Goal: Communication & Community: Answer question/provide support

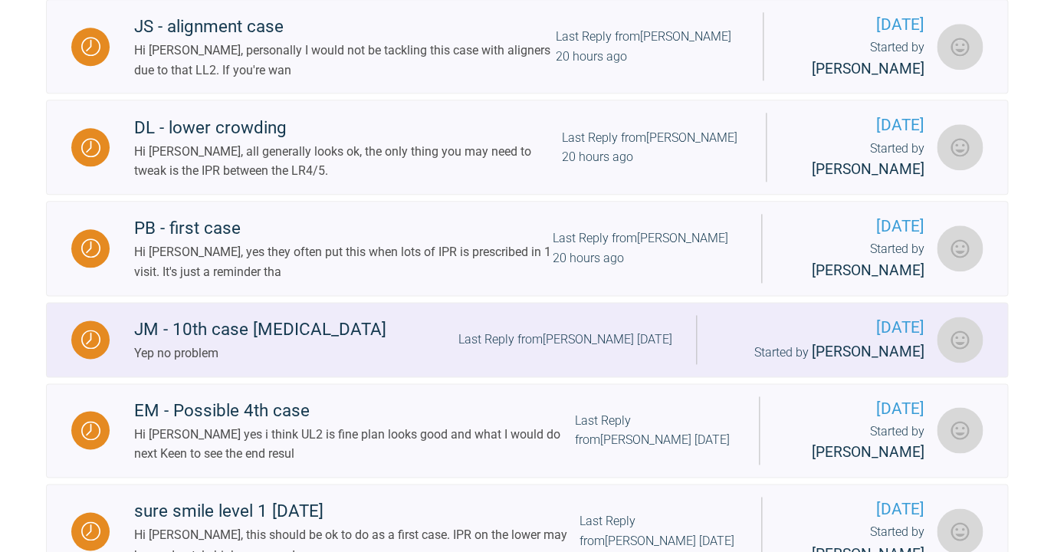
click at [307, 333] on div "JM - 10th case deep bite" at bounding box center [260, 330] width 252 height 28
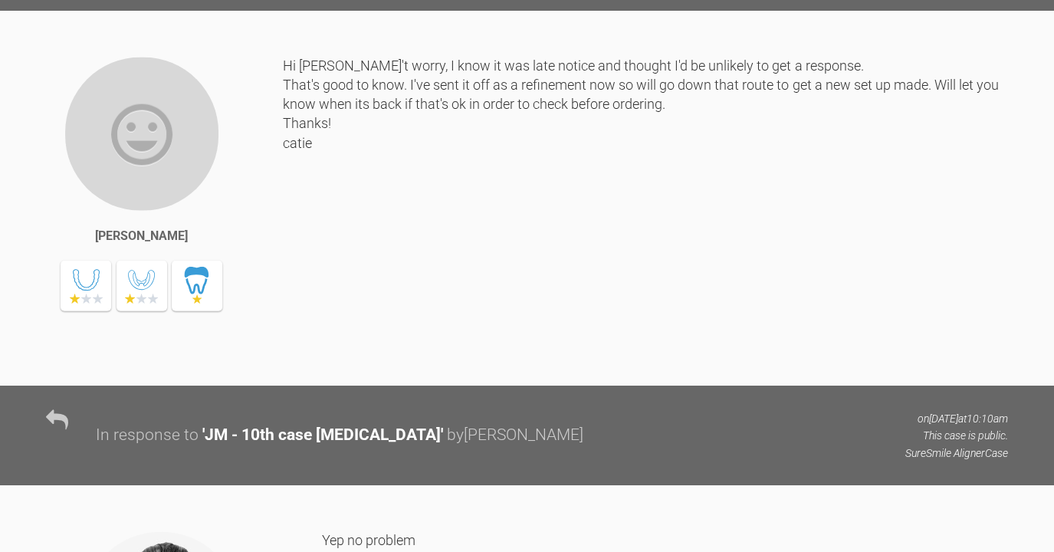
scroll to position [9565, 0]
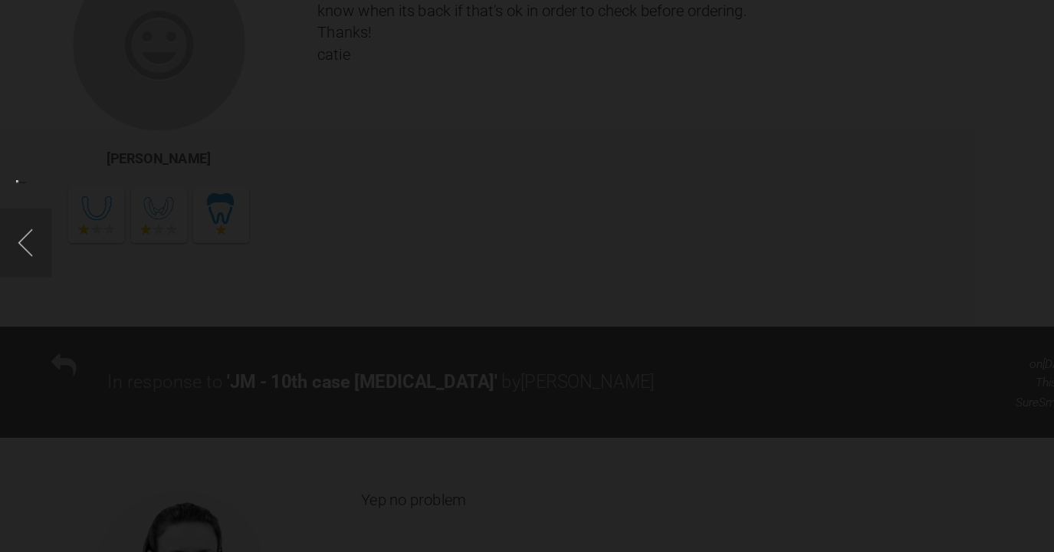
scroll to position [9630, 0]
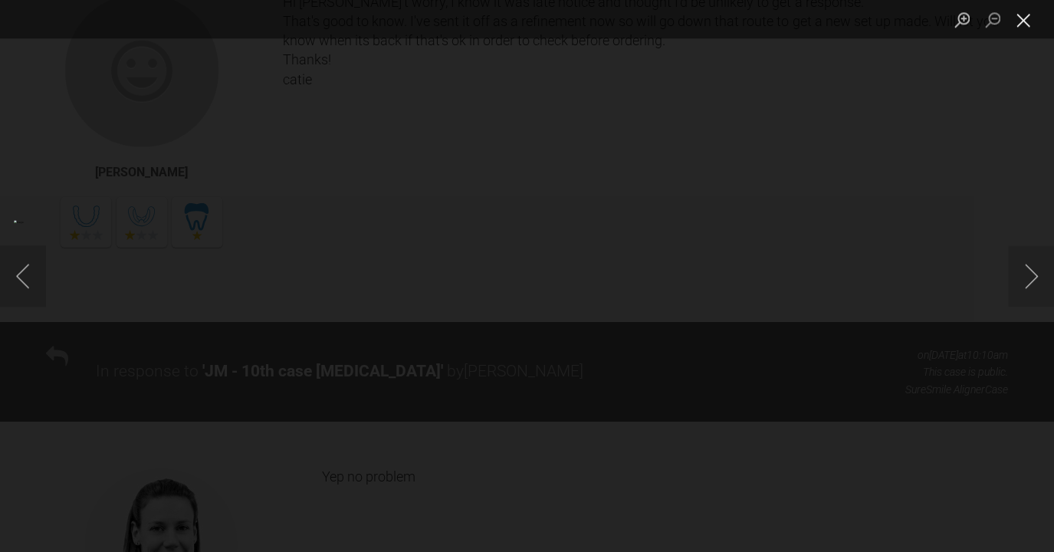
click at [1026, 25] on button "Close lightbox" at bounding box center [1023, 19] width 31 height 27
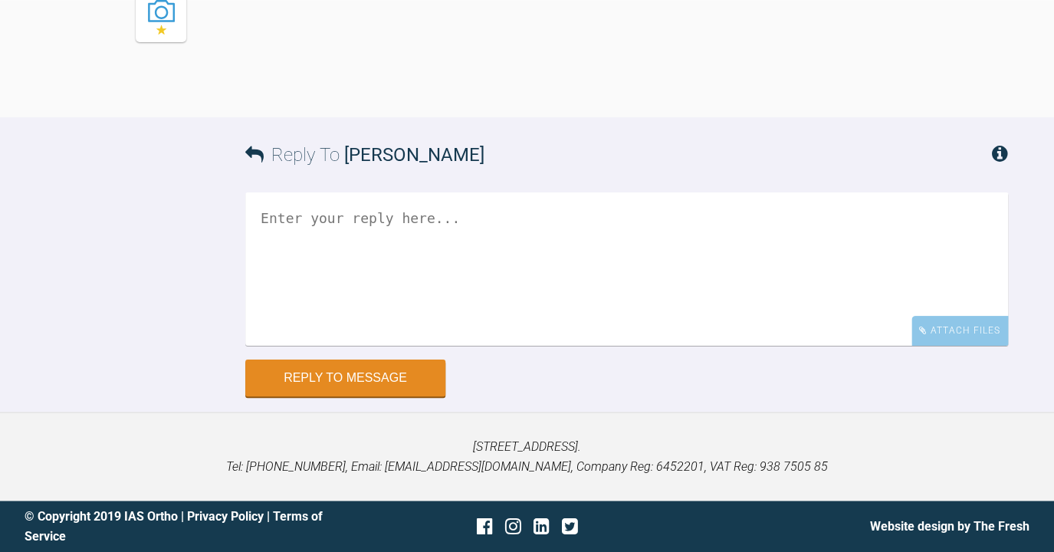
scroll to position [11658, 0]
click at [381, 202] on textarea at bounding box center [626, 268] width 762 height 153
click at [320, 218] on textarea "Hi Kell, Refinement" at bounding box center [626, 268] width 762 height 153
click at [378, 243] on textarea "Hi Kelly, Refinement" at bounding box center [626, 268] width 762 height 153
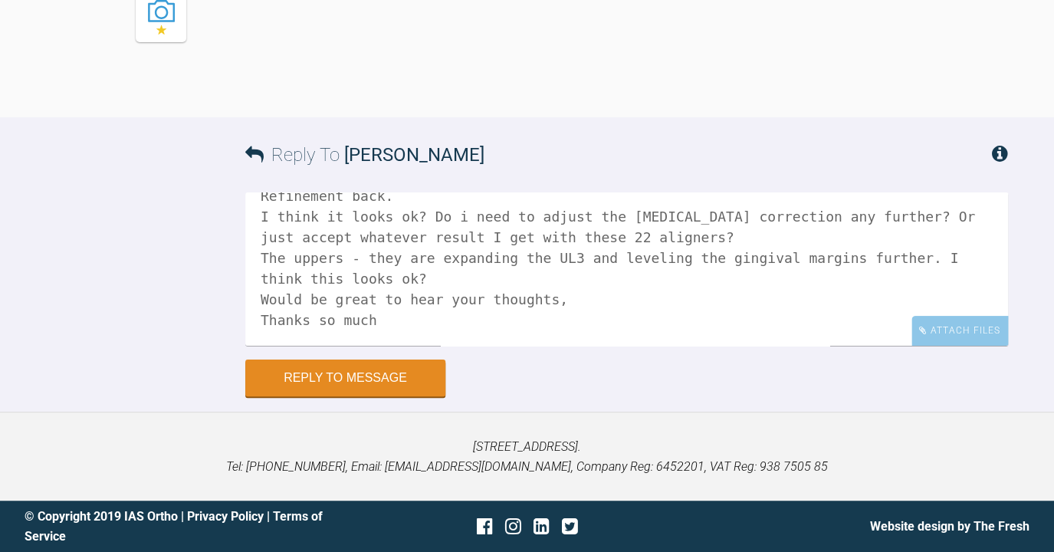
scroll to position [48, 0]
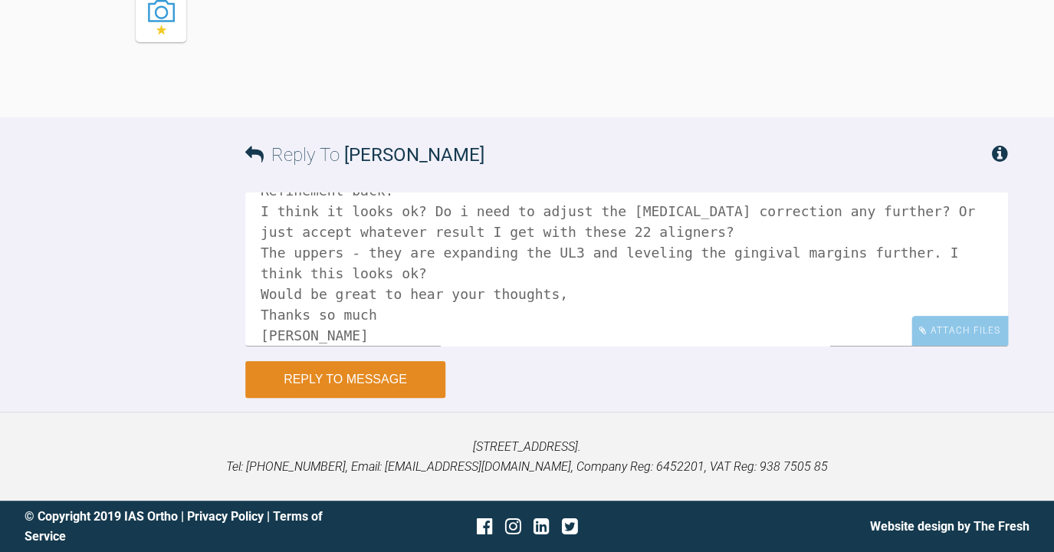
type textarea "Hi Kelly, Refinement back. I think it looks ok? Do i need to adjust the overbit…"
click at [333, 398] on button "Reply to Message" at bounding box center [345, 379] width 200 height 37
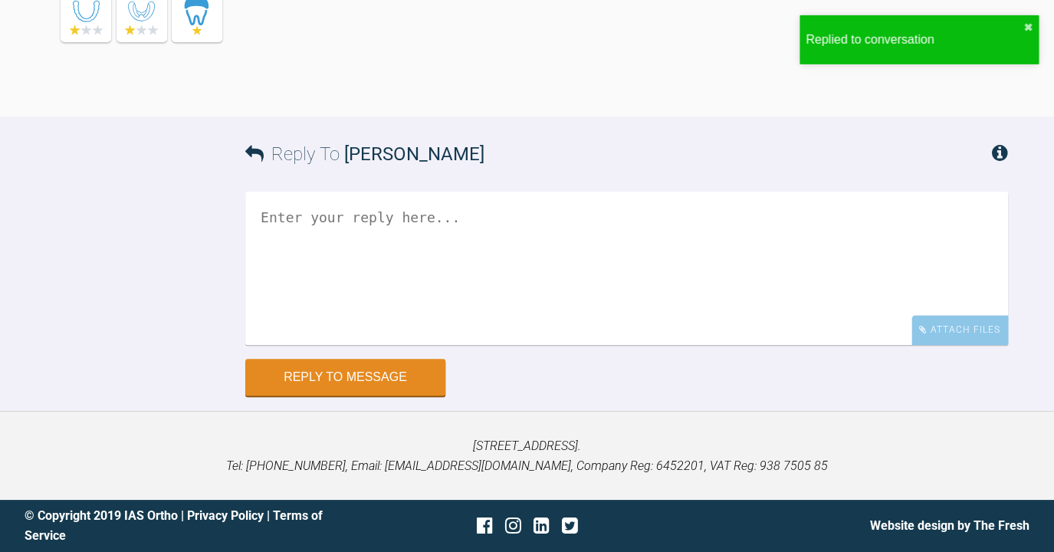
scroll to position [11987, 0]
click at [401, 345] on textarea at bounding box center [626, 268] width 762 height 153
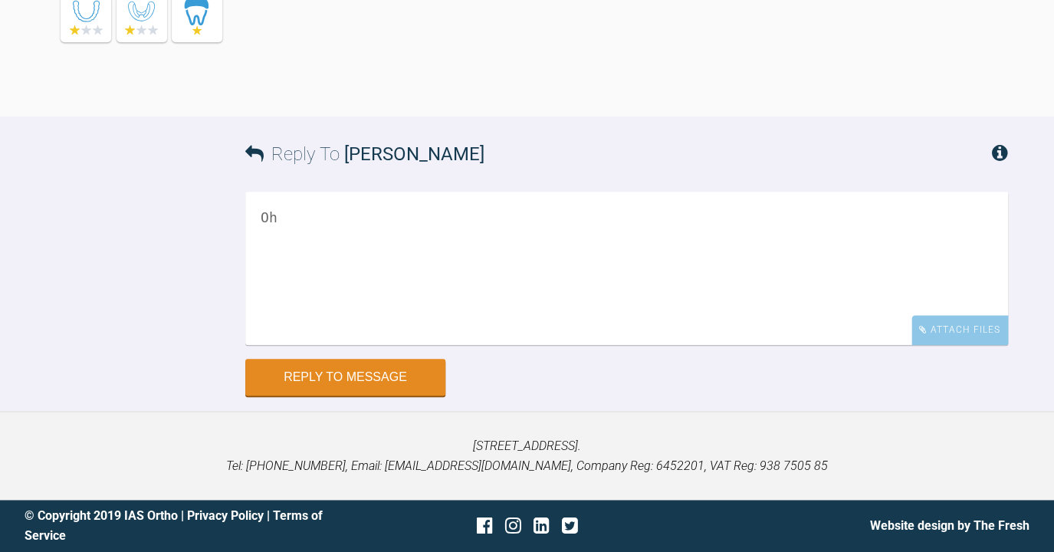
type textarea "O"
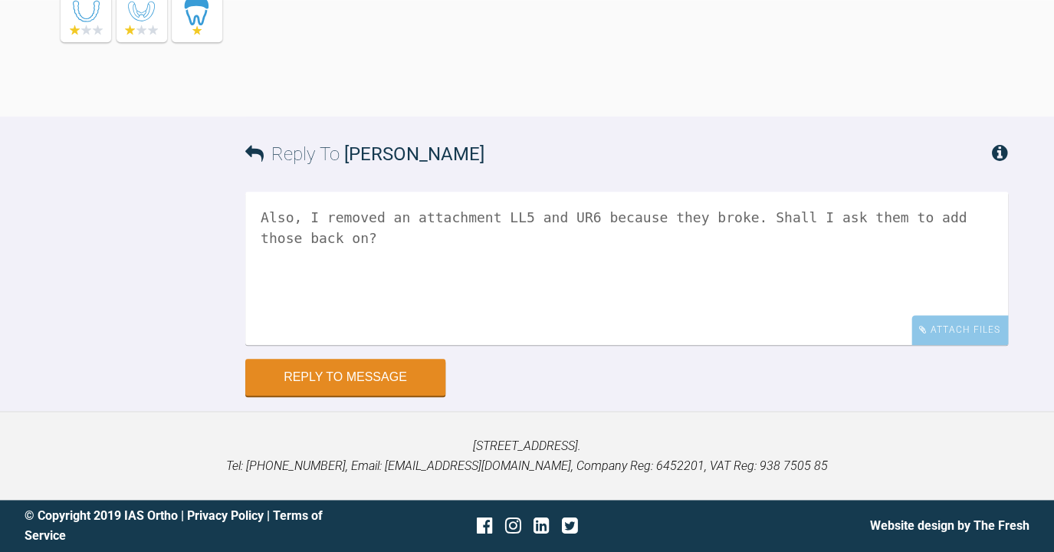
click at [470, 345] on textarea "Also, I removed an attachment LL5 and UR6 because they broke. Shall I ask them …" at bounding box center [626, 268] width 762 height 153
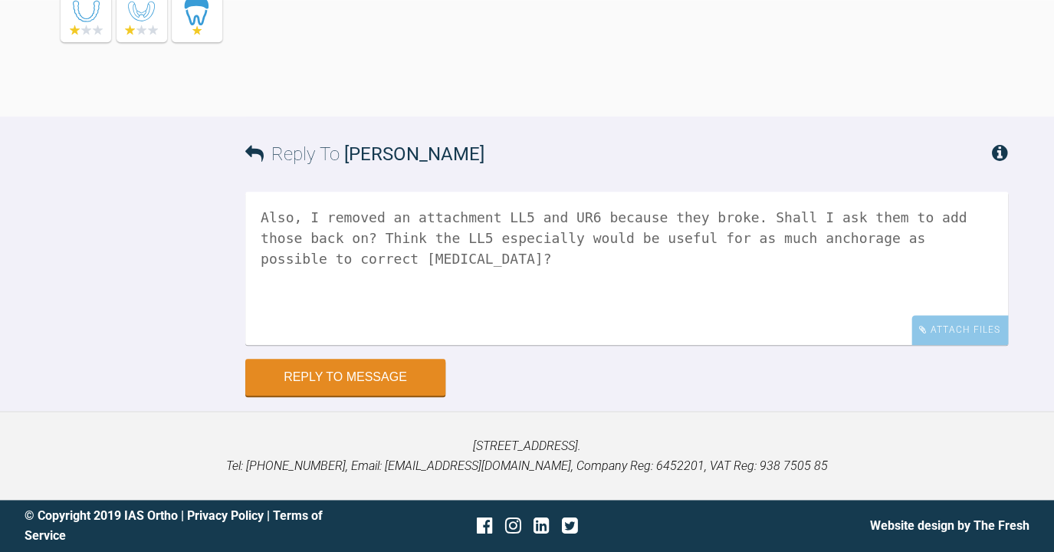
scroll to position [12072, 0]
drag, startPoint x: 421, startPoint y: 275, endPoint x: 433, endPoint y: 294, distance: 22.3
click at [433, 294] on textarea "Also, I removed an attachment LL5 and UR6 because they broke. Shall I ask them …" at bounding box center [626, 268] width 762 height 153
click at [610, 277] on textarea "Also, I removed an attachment LL5 and UR6 because they broke. Shall I ask them …" at bounding box center [626, 268] width 762 height 153
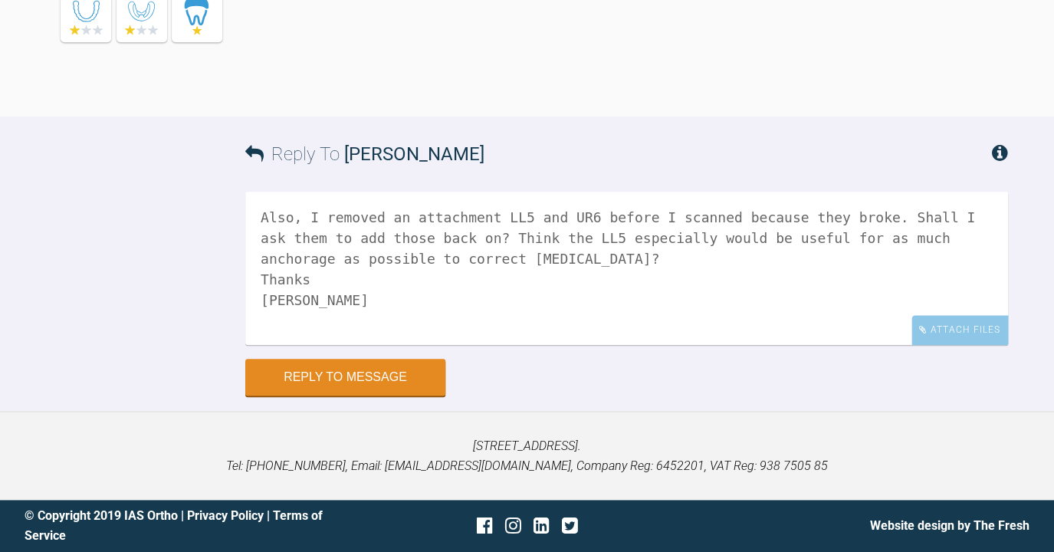
click at [858, 274] on textarea "Also, I removed an attachment LL5 and UR6 before I scanned because they broke. …" at bounding box center [626, 268] width 762 height 153
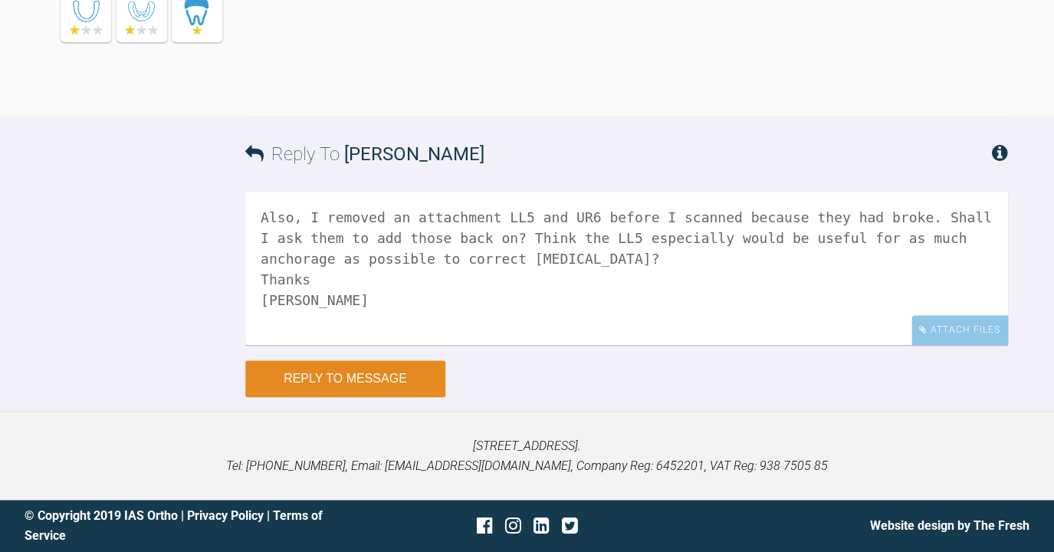
type textarea "Also, I removed an attachment LL5 and UR6 before I scanned because they had bro…"
click at [386, 397] on button "Reply to Message" at bounding box center [345, 378] width 200 height 37
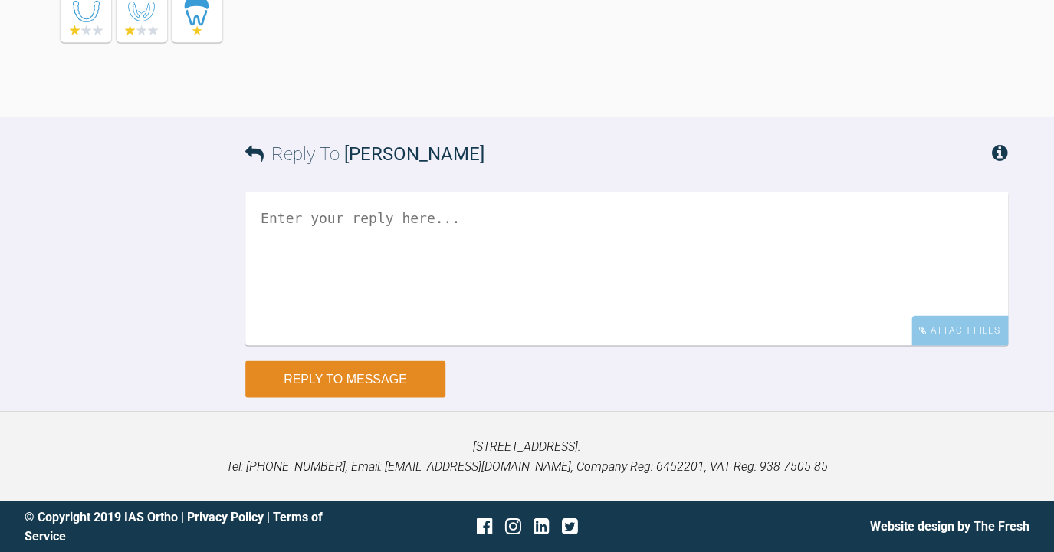
scroll to position [12461, 0]
